Goal: Information Seeking & Learning: Learn about a topic

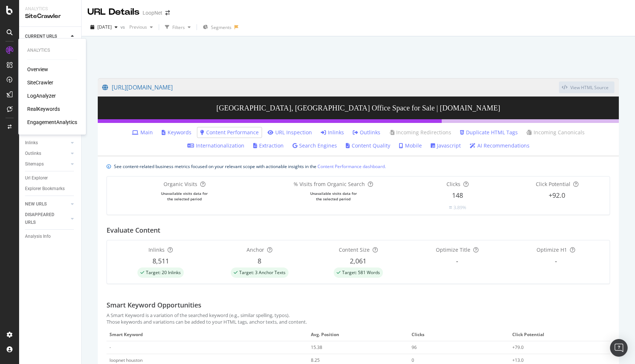
click at [40, 98] on div "LogAnalyzer" at bounding box center [41, 95] width 29 height 7
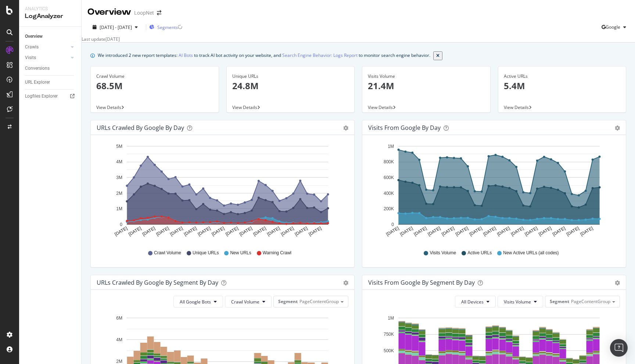
click at [178, 28] on span "Segments" at bounding box center [167, 27] width 21 height 6
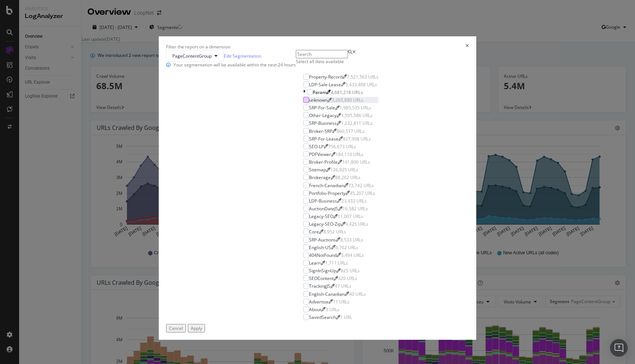
click at [303, 103] on div "modal" at bounding box center [306, 100] width 6 height 6
click at [305, 102] on icon "modal" at bounding box center [306, 100] width 3 height 4
click at [465, 50] on icon "times" at bounding box center [466, 47] width 3 height 6
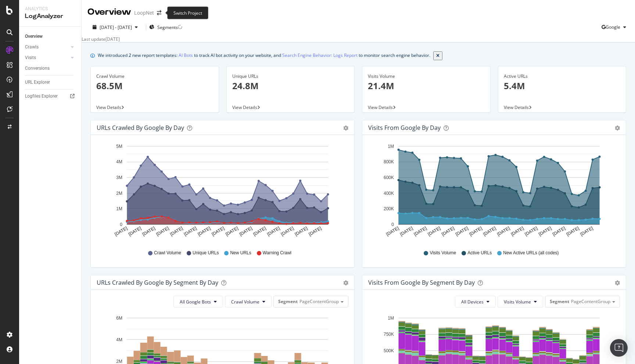
click at [154, 14] on span at bounding box center [159, 12] width 10 height 5
click at [157, 14] on icon "arrow-right-arrow-left" at bounding box center [159, 12] width 4 height 5
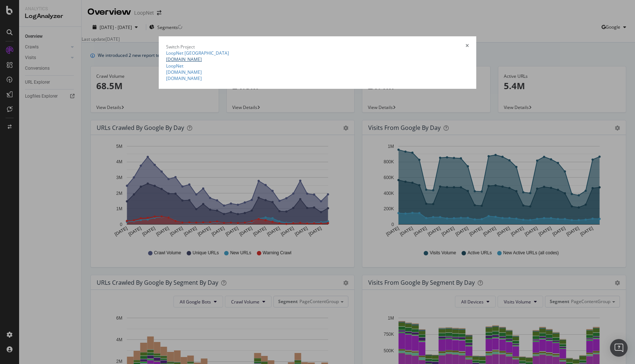
click at [166, 62] on link "[DOMAIN_NAME]" at bounding box center [184, 59] width 36 height 6
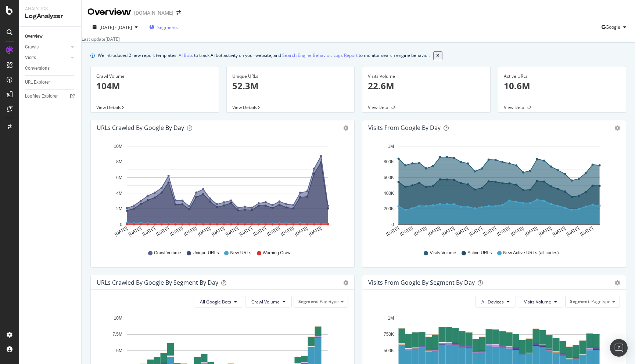
click at [178, 29] on span "Segments" at bounding box center [167, 27] width 21 height 6
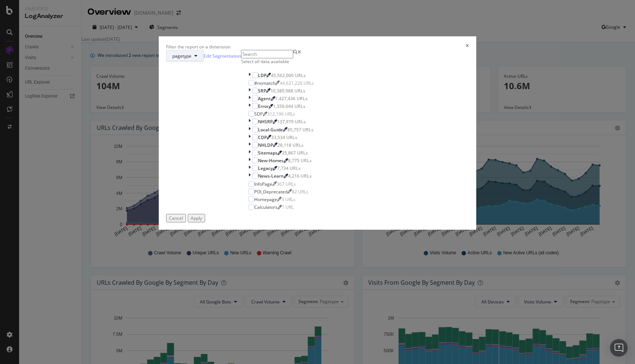
click at [191, 59] on span "pagetype" at bounding box center [181, 56] width 19 height 6
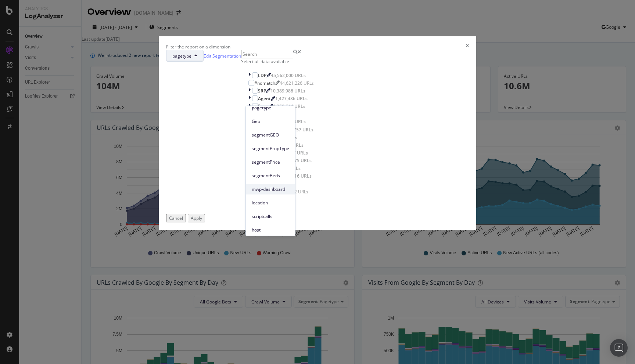
scroll to position [21, 0]
click at [270, 188] on span "mwp-dashboard" at bounding box center [270, 187] width 37 height 7
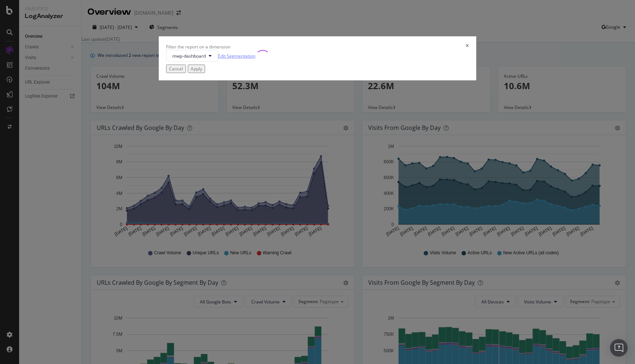
click at [255, 60] on link "Edit Segmentation" at bounding box center [236, 56] width 37 height 8
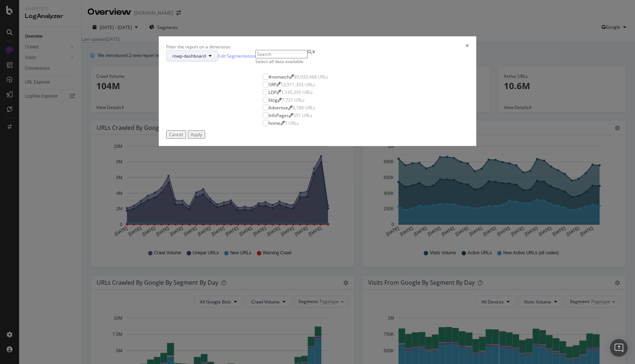
click at [218, 62] on button "mwp-dashboard" at bounding box center [192, 56] width 52 height 12
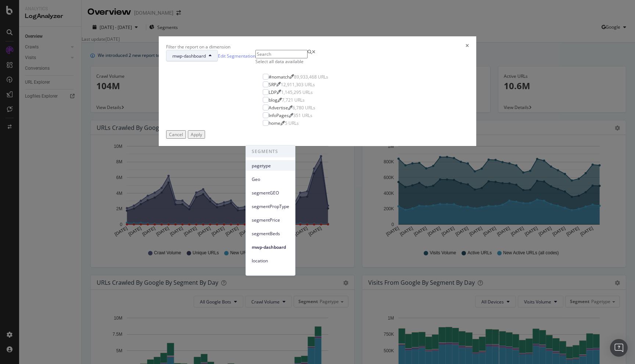
click at [266, 162] on span "pagetype" at bounding box center [270, 165] width 37 height 7
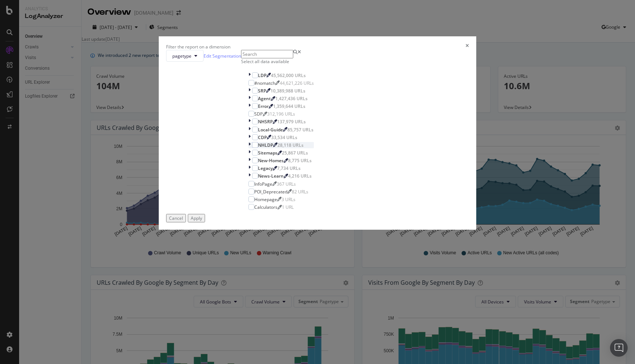
scroll to position [0, 0]
click at [248, 79] on div "modal" at bounding box center [250, 75] width 4 height 6
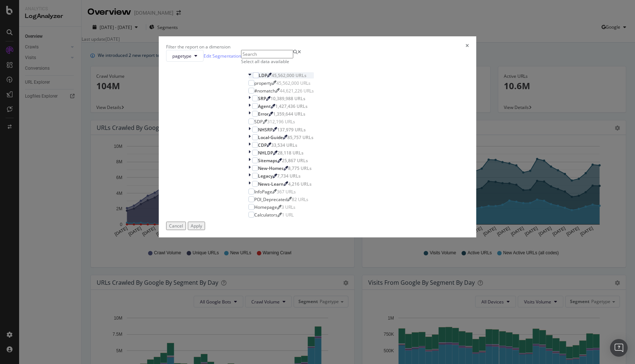
click at [248, 79] on icon "modal" at bounding box center [249, 75] width 3 height 6
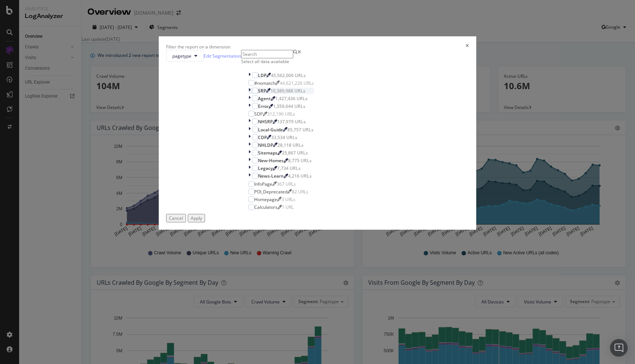
click at [248, 94] on div "modal" at bounding box center [250, 91] width 4 height 6
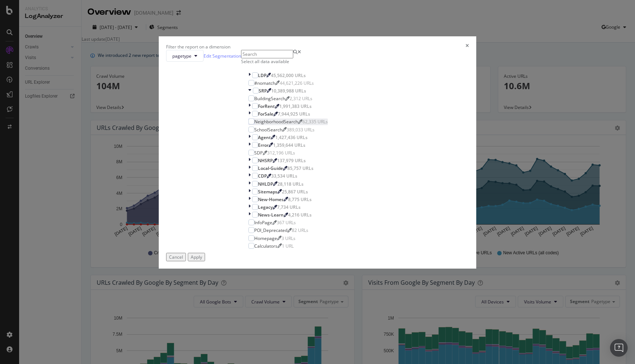
click at [281, 125] on div "NeighborhoodSearch" at bounding box center [276, 122] width 44 height 6
click at [202, 260] on div "Apply" at bounding box center [196, 257] width 11 height 6
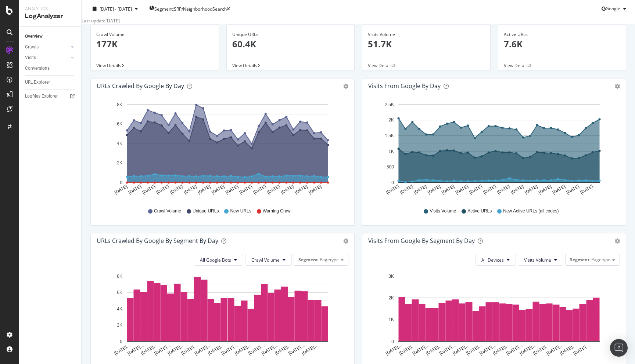
scroll to position [43, 0]
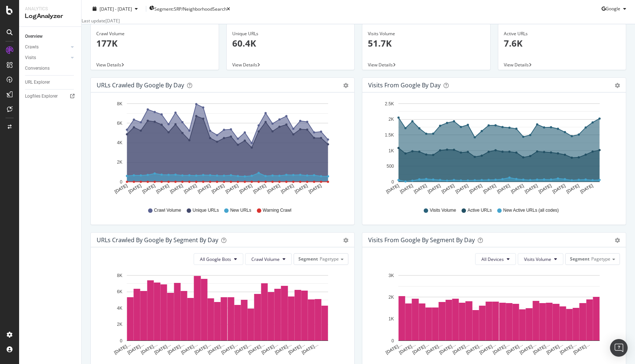
click at [53, 77] on div "URL Explorer" at bounding box center [53, 82] width 56 height 11
click at [43, 80] on div "URL Explorer" at bounding box center [37, 83] width 25 height 8
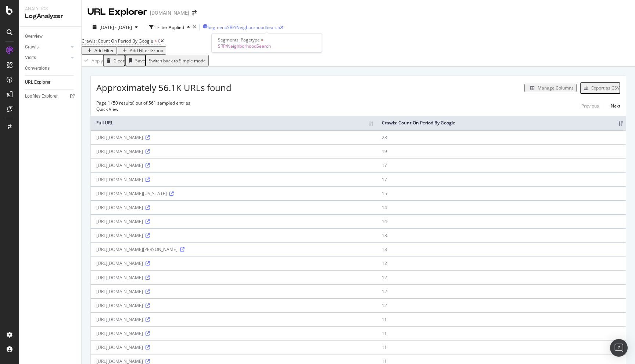
click at [254, 26] on span "Segment: SRP/NeighborhoodSearch" at bounding box center [244, 27] width 72 height 6
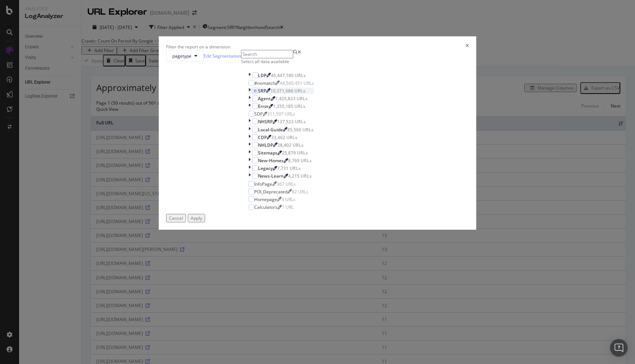
click at [248, 94] on icon "modal" at bounding box center [249, 91] width 2 height 6
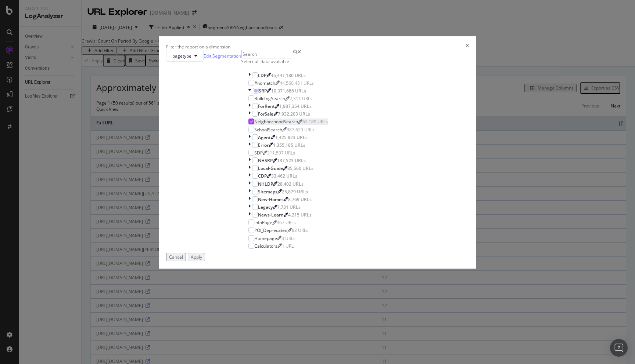
click at [253, 123] on icon "modal" at bounding box center [251, 122] width 3 height 4
click at [254, 101] on div "modal" at bounding box center [251, 99] width 6 height 6
click at [202, 260] on div "Apply" at bounding box center [196, 257] width 11 height 6
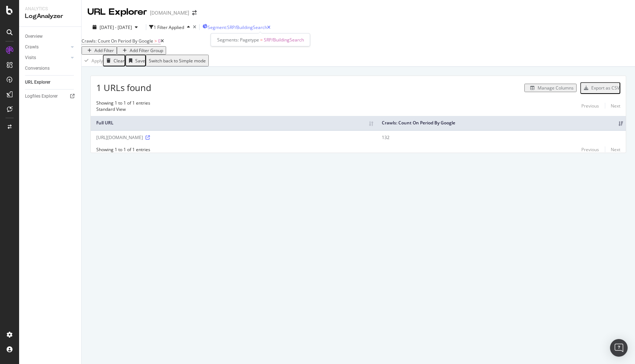
click at [267, 30] on span "Segment: SRP/BuildingSearch" at bounding box center [238, 27] width 60 height 6
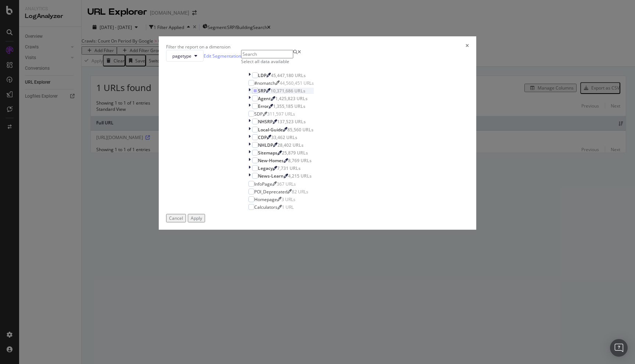
click at [248, 94] on div "modal" at bounding box center [250, 91] width 4 height 6
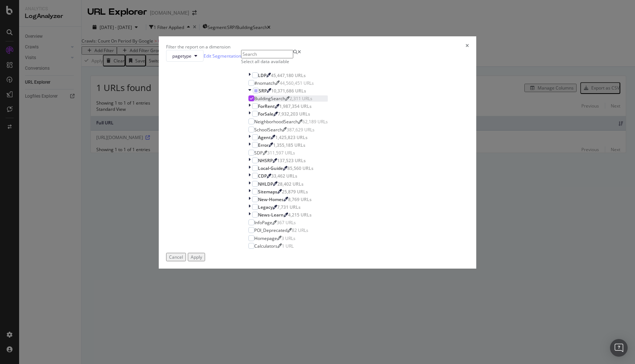
click at [253, 100] on icon "modal" at bounding box center [251, 99] width 3 height 4
click at [250, 109] on div "modal" at bounding box center [250, 106] width 4 height 6
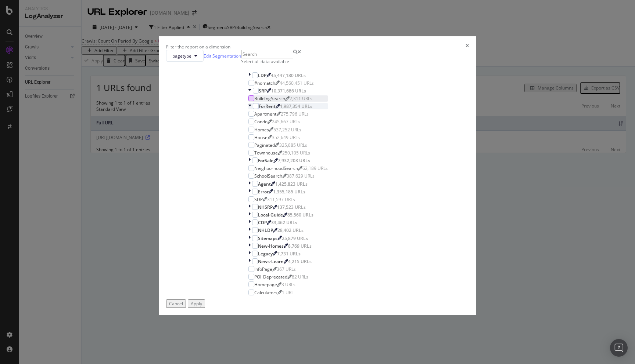
click at [251, 109] on icon "modal" at bounding box center [249, 106] width 3 height 6
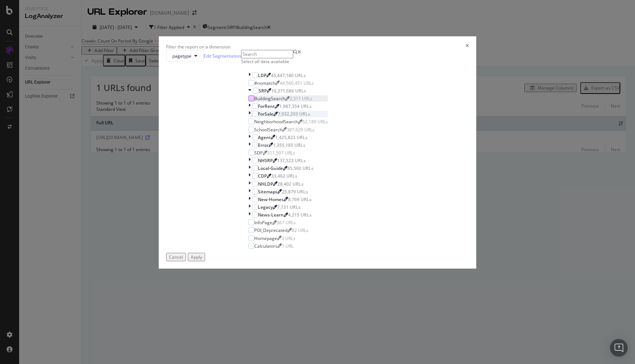
click at [251, 117] on icon "modal" at bounding box center [249, 114] width 2 height 6
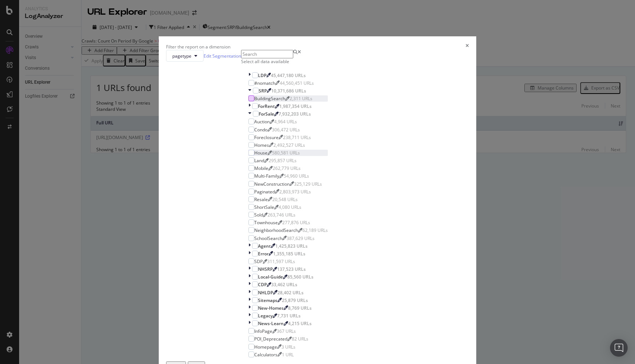
click at [267, 156] on div "House" at bounding box center [260, 153] width 13 height 6
click at [202, 363] on div "Apply" at bounding box center [196, 366] width 11 height 6
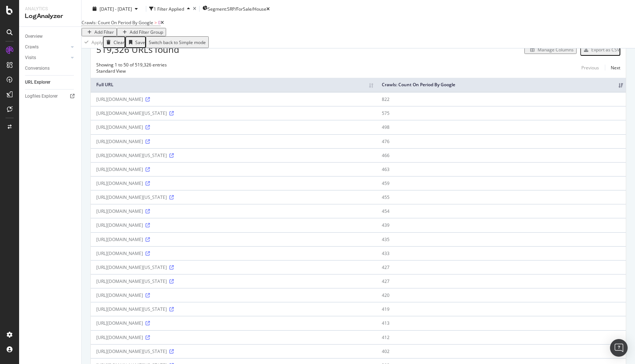
scroll to position [40, 0]
click at [150, 100] on icon at bounding box center [147, 97] width 4 height 4
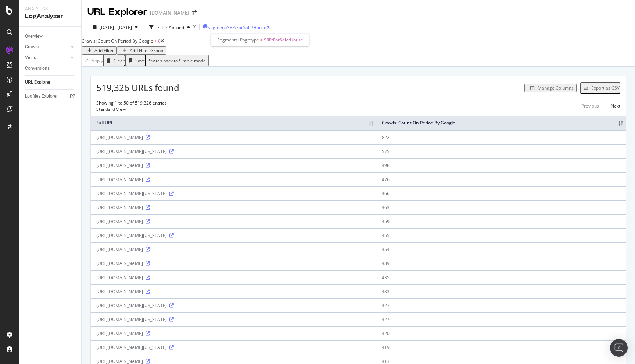
click at [257, 27] on span "Segment: SRP/ForSale/House" at bounding box center [237, 27] width 59 height 6
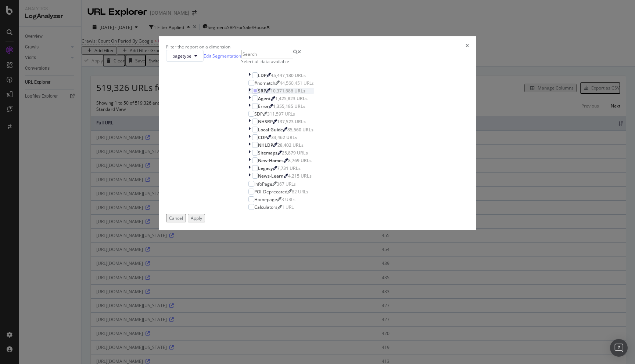
click at [248, 94] on icon "modal" at bounding box center [249, 91] width 2 height 6
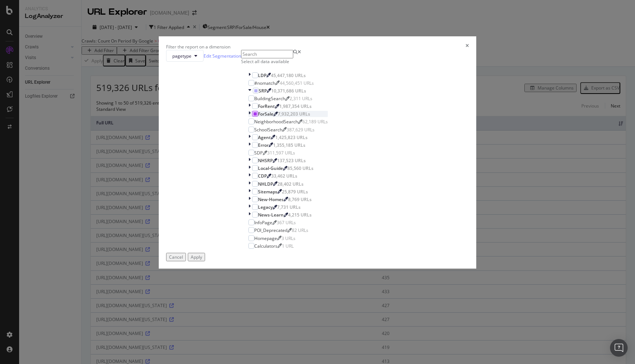
click at [257, 116] on icon "modal" at bounding box center [255, 114] width 3 height 4
click at [282, 133] on div "SchoolSearch" at bounding box center [268, 130] width 28 height 6
click at [248, 79] on icon "modal" at bounding box center [249, 75] width 2 height 6
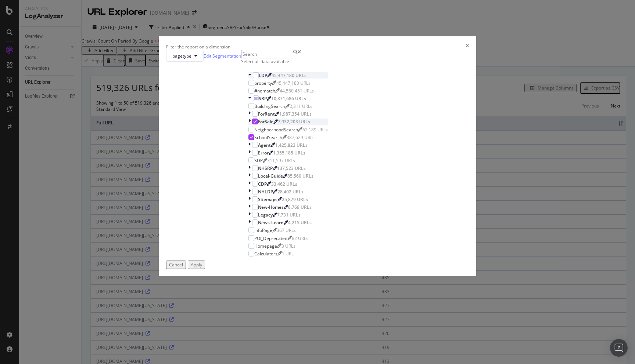
click at [248, 79] on icon "modal" at bounding box center [249, 75] width 3 height 6
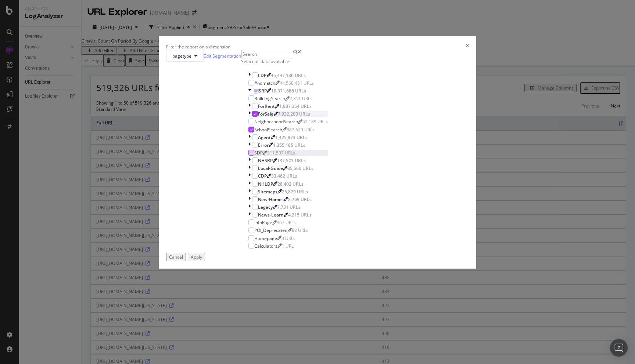
click at [253, 156] on div "modal" at bounding box center [251, 153] width 6 height 6
click at [254, 93] on icon "modal" at bounding box center [255, 91] width 3 height 4
click at [202, 260] on div "Apply" at bounding box center [196, 257] width 11 height 6
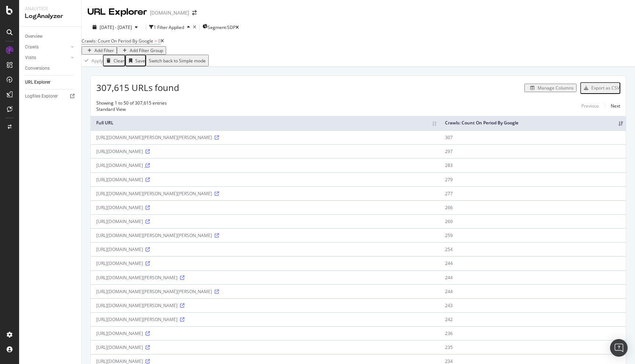
click at [150, 168] on icon at bounding box center [147, 165] width 4 height 4
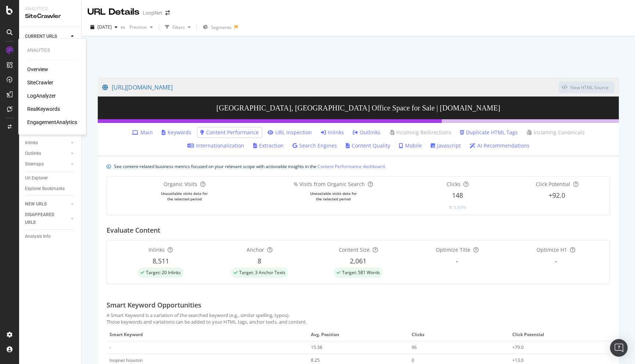
click at [40, 92] on div "Overview SiteCrawler LogAnalyzer RealKeywords EngagementAnalytics" at bounding box center [52, 96] width 50 height 60
click at [40, 93] on div "LogAnalyzer" at bounding box center [41, 95] width 29 height 7
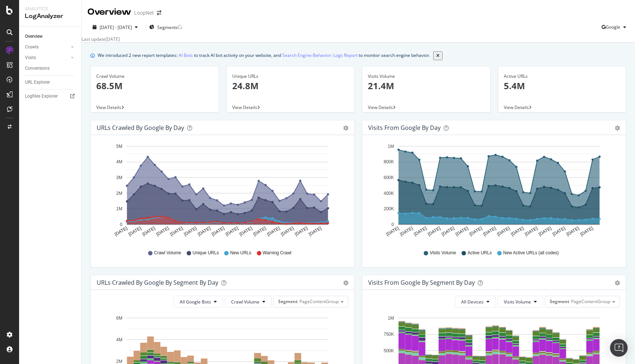
click at [152, 16] on div "LoopNet" at bounding box center [144, 12] width 20 height 7
click at [158, 15] on icon "arrow-right-arrow-left" at bounding box center [159, 12] width 4 height 5
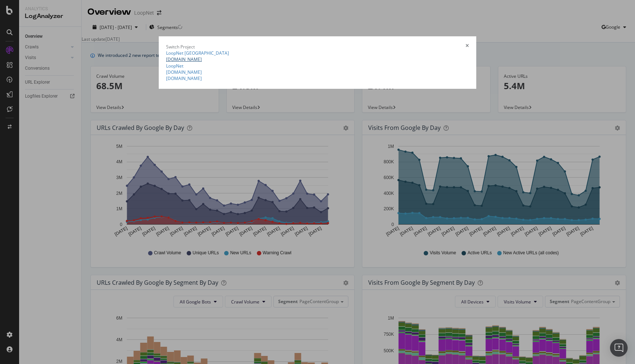
click at [166, 62] on link "[DOMAIN_NAME]" at bounding box center [184, 59] width 36 height 6
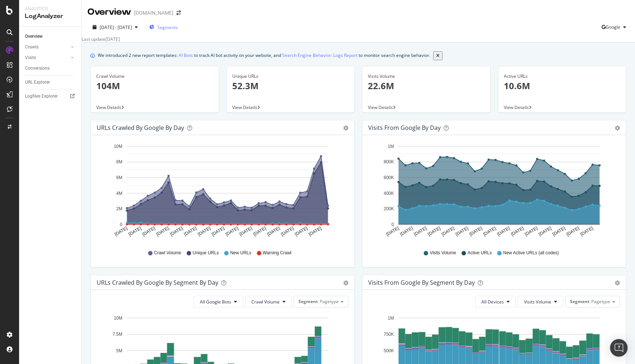
click at [178, 30] on span "Segments" at bounding box center [167, 27] width 21 height 6
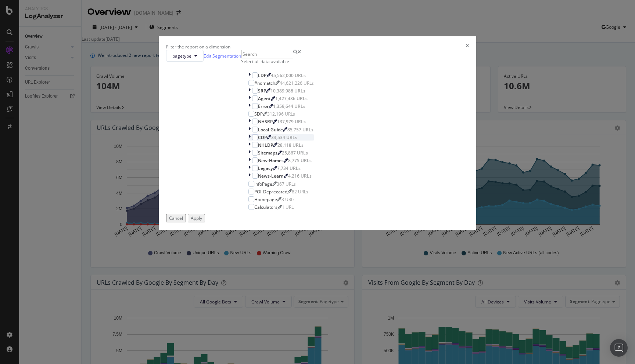
scroll to position [8, 0]
click at [197, 58] on icon "modal" at bounding box center [195, 56] width 3 height 4
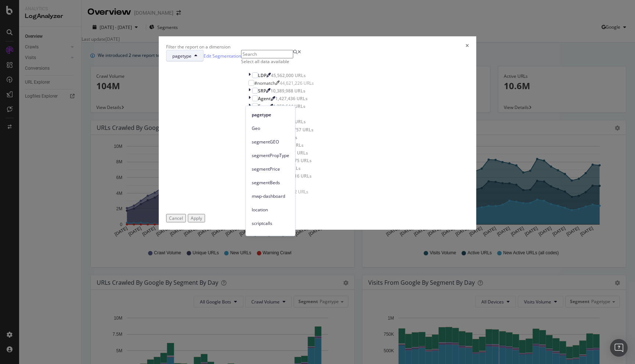
scroll to position [0, 0]
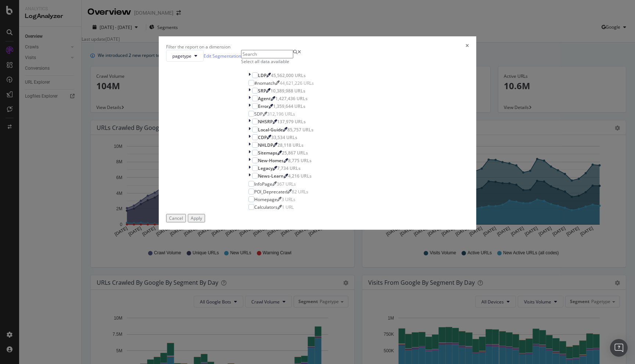
click at [335, 91] on div "pagetype Edit Segmentation Select all data available LDP 45,562,000 URLs #nomat…" at bounding box center [317, 132] width 303 height 164
click at [241, 60] on link "Edit Segmentation" at bounding box center [222, 56] width 37 height 8
click at [465, 50] on icon "times" at bounding box center [466, 47] width 3 height 6
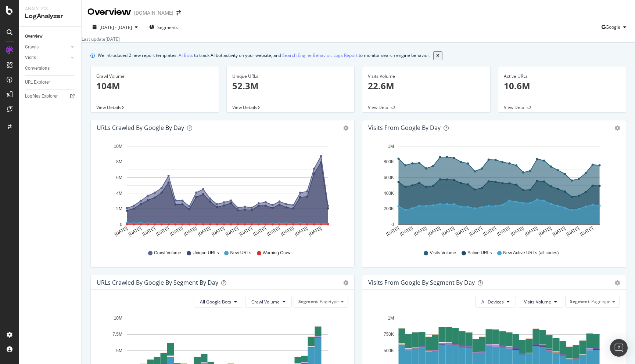
click at [120, 37] on div "Sep. 05, 2025" at bounding box center [112, 39] width 14 height 6
click at [178, 24] on div "Segments" at bounding box center [163, 27] width 29 height 11
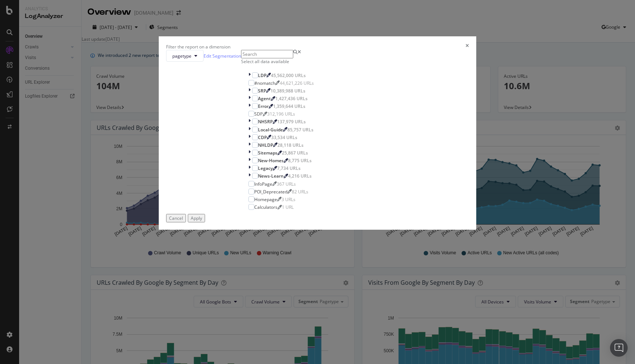
click at [465, 50] on icon "times" at bounding box center [466, 47] width 3 height 6
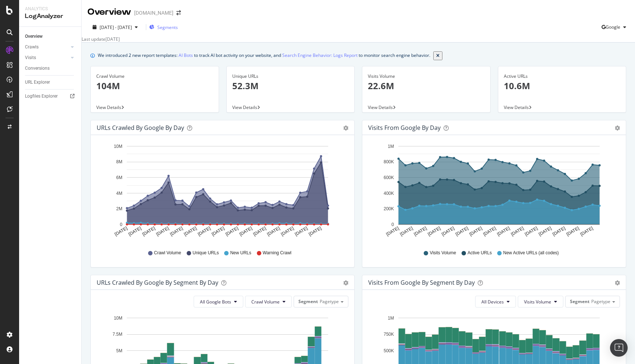
click at [178, 29] on span "Segments" at bounding box center [167, 27] width 21 height 6
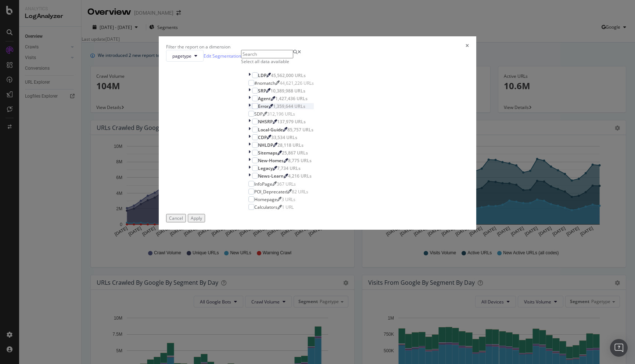
scroll to position [24, 0]
click at [272, 90] on div "pagetype Edit Segmentation Select all data available LDP 45,562,000 URLs #nomat…" at bounding box center [317, 132] width 303 height 164
click at [191, 59] on span "pagetype" at bounding box center [181, 56] width 19 height 6
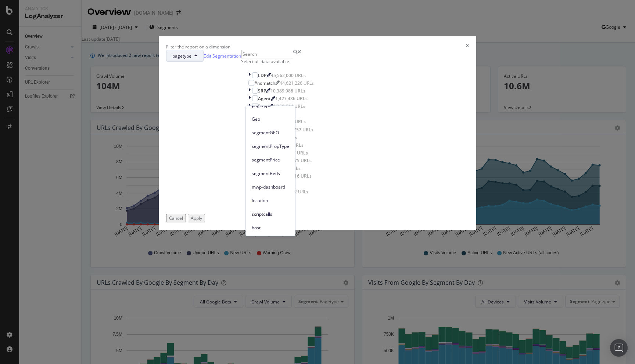
scroll to position [20, 0]
click at [276, 215] on span "scriptcalls" at bounding box center [270, 214] width 37 height 7
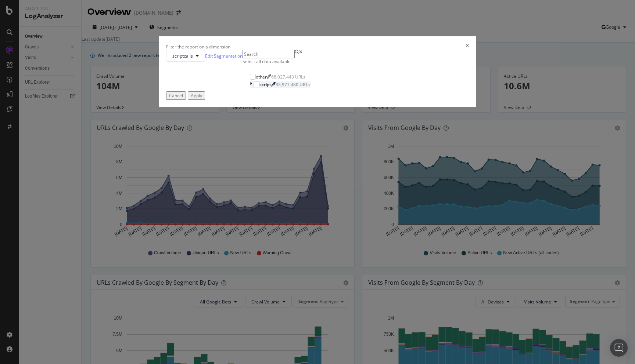
click at [250, 88] on icon "modal" at bounding box center [251, 85] width 2 height 6
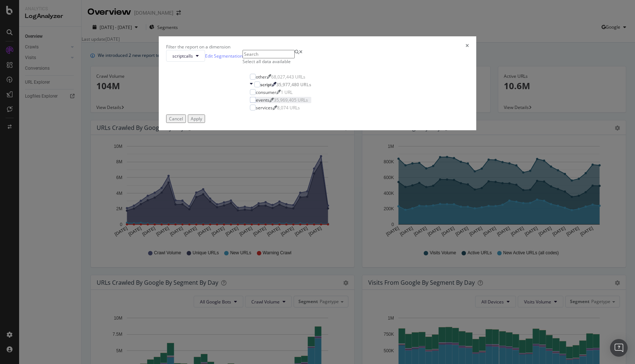
click at [269, 103] on div "events" at bounding box center [263, 100] width 14 height 6
click at [202, 122] on div "Apply" at bounding box center [196, 119] width 11 height 6
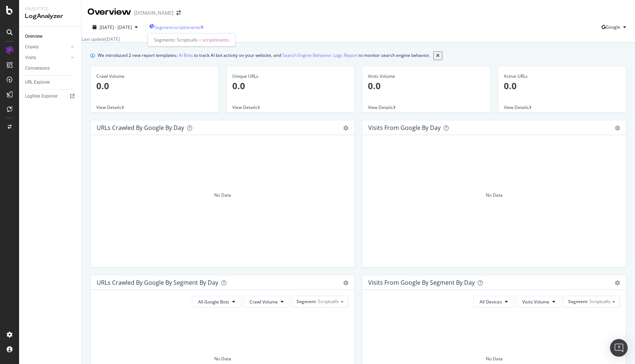
click at [200, 27] on span "Segment: script/events" at bounding box center [177, 27] width 46 height 6
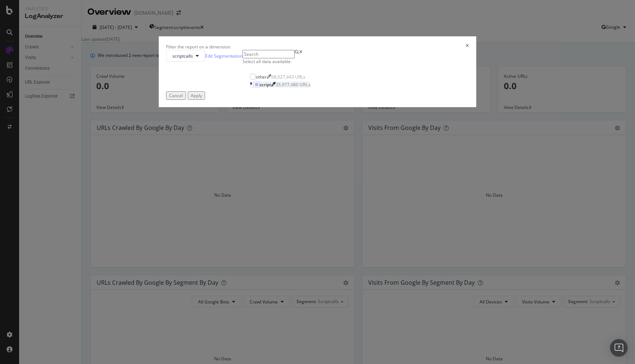
click at [250, 88] on icon "modal" at bounding box center [251, 85] width 2 height 6
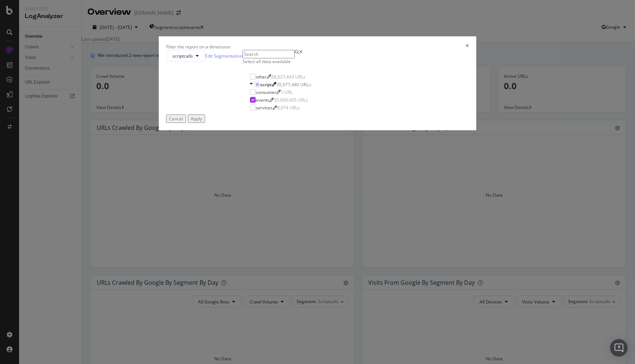
click at [202, 122] on div "Apply" at bounding box center [196, 119] width 11 height 6
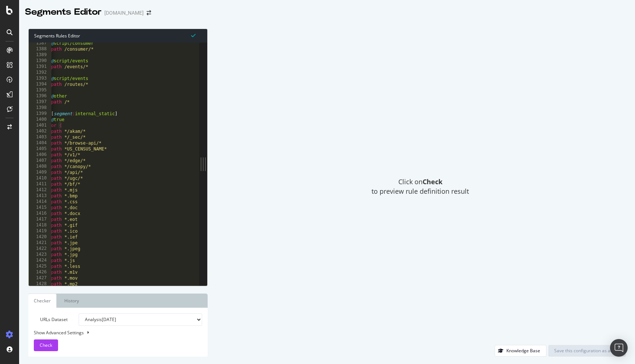
scroll to position [8124, 0]
